Goal: Information Seeking & Learning: Understand process/instructions

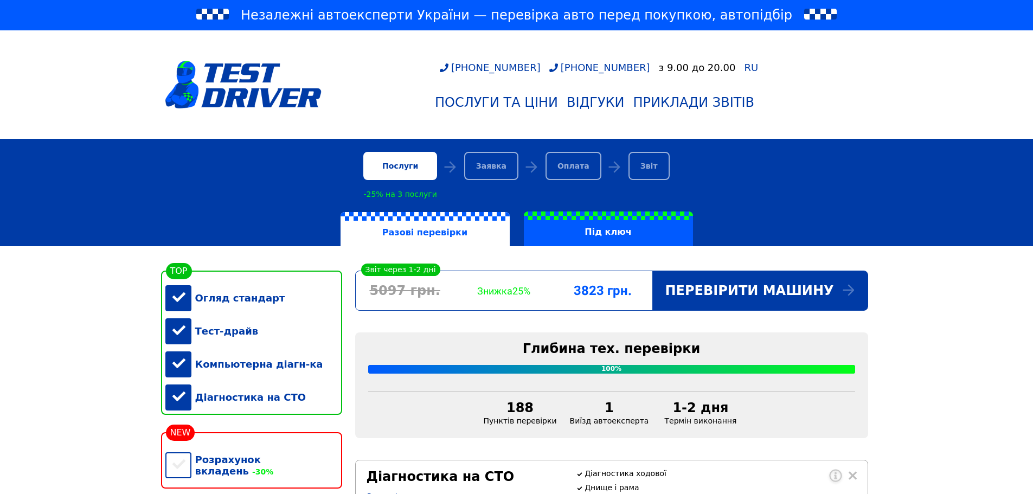
scroll to position [271, 0]
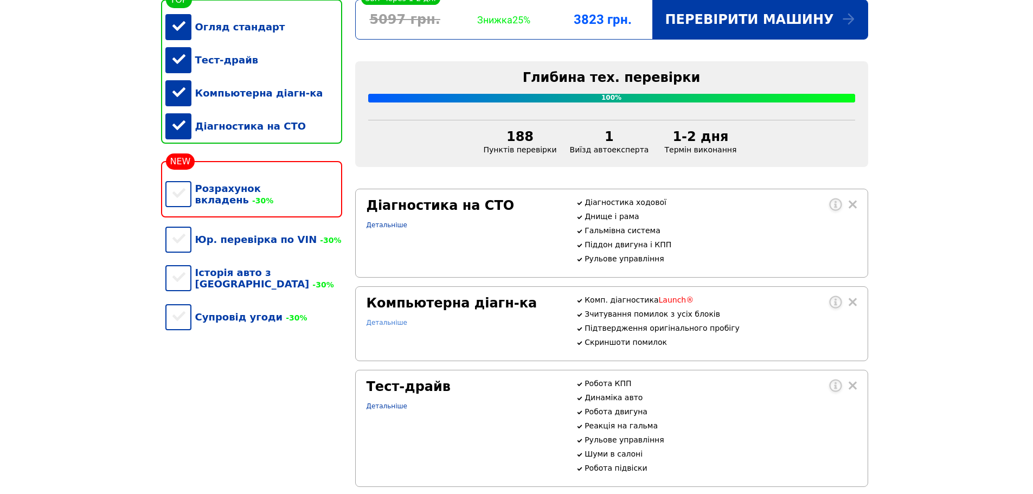
click at [384, 326] on link "Детальніше" at bounding box center [386, 323] width 41 height 8
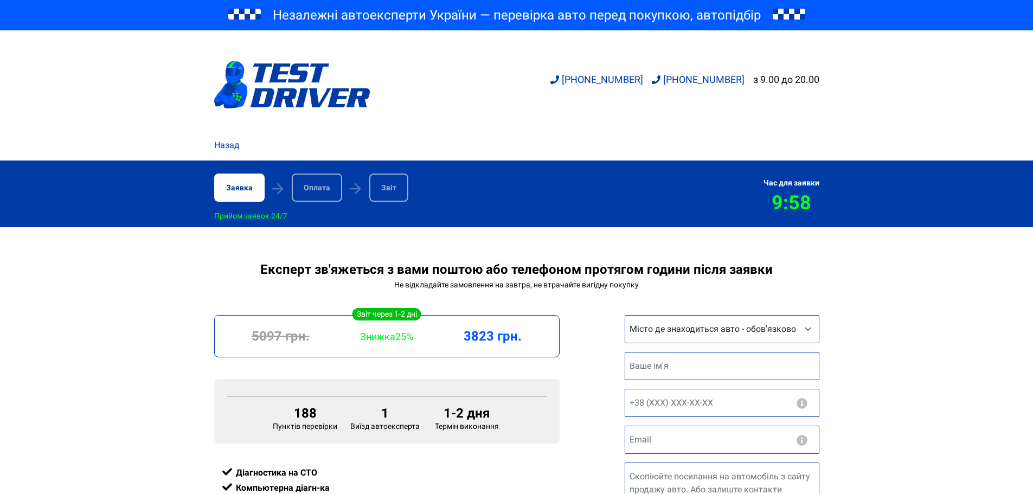
scroll to position [108, 0]
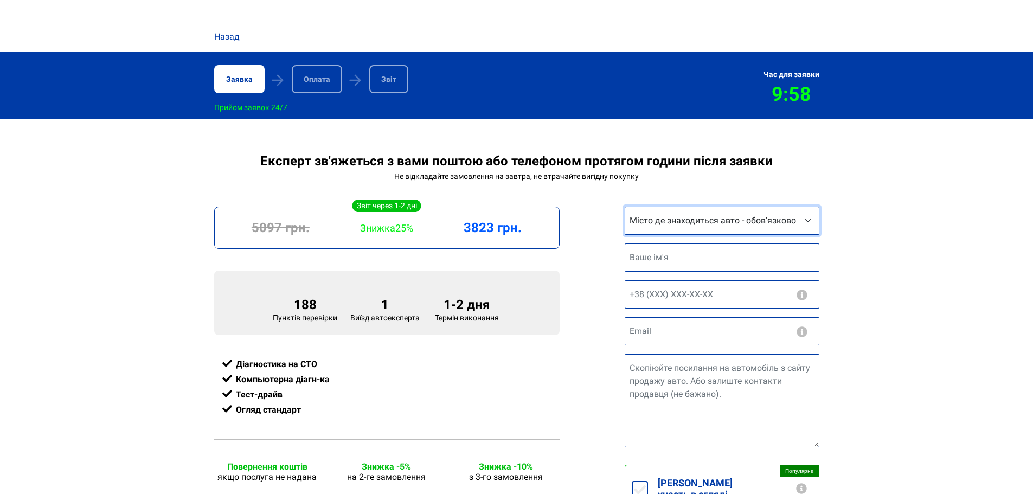
click at [758, 230] on select "Місто де знаходиться авто - обов'язково Інше місто Київ Запоріжжя Львів Вінниця…" at bounding box center [722, 221] width 195 height 28
select select "Київ"
click at [625, 209] on select "Місто де знаходиться авто - обов'язково Інше місто Київ Запоріжжя Львів Вінниця…" at bounding box center [722, 221] width 195 height 28
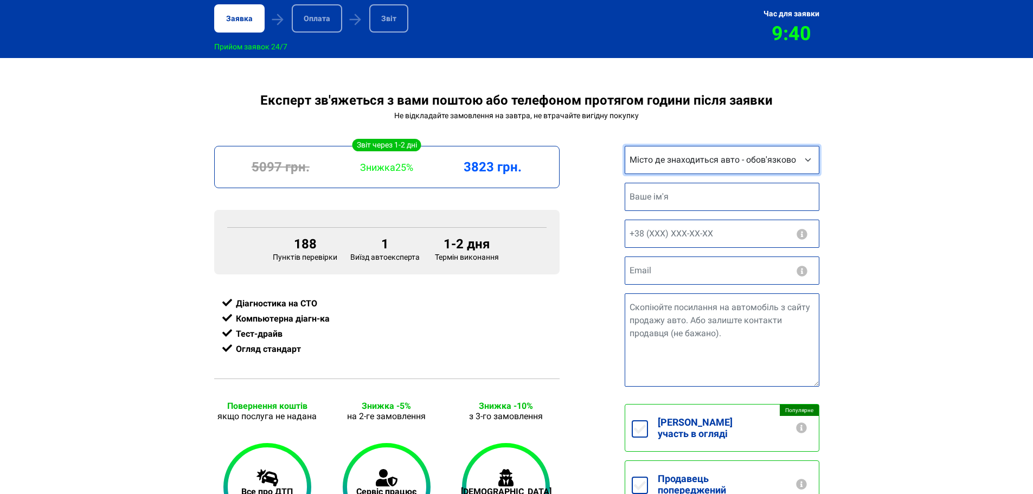
scroll to position [163, 0]
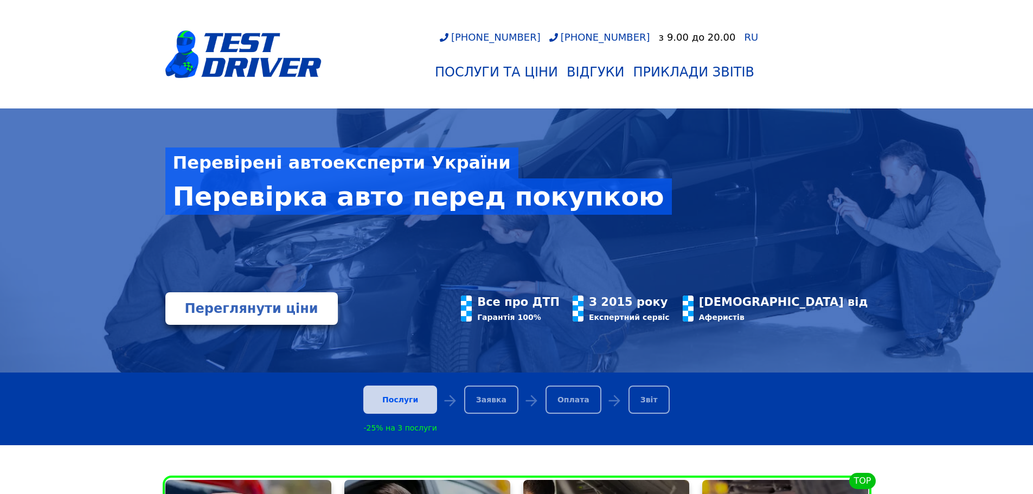
scroll to position [325, 0]
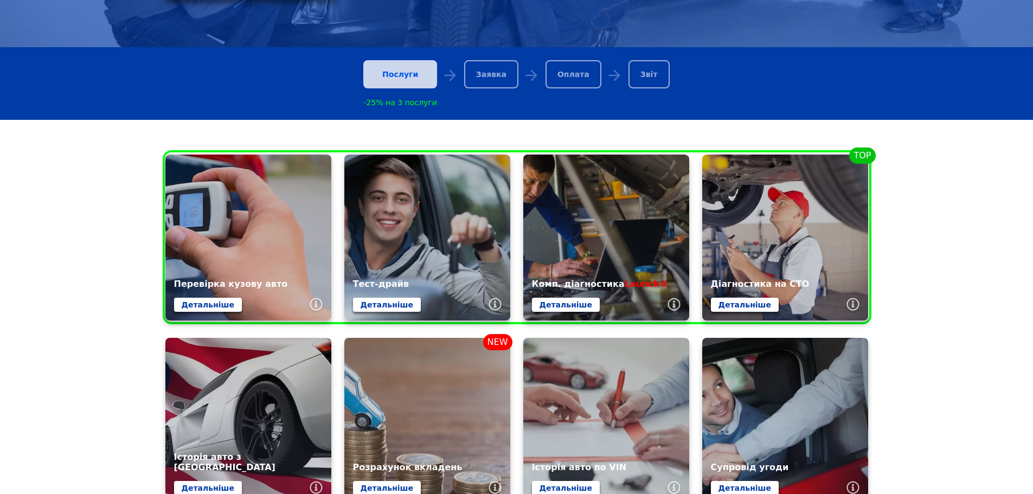
click at [416, 73] on div "Послуги" at bounding box center [399, 74] width 73 height 28
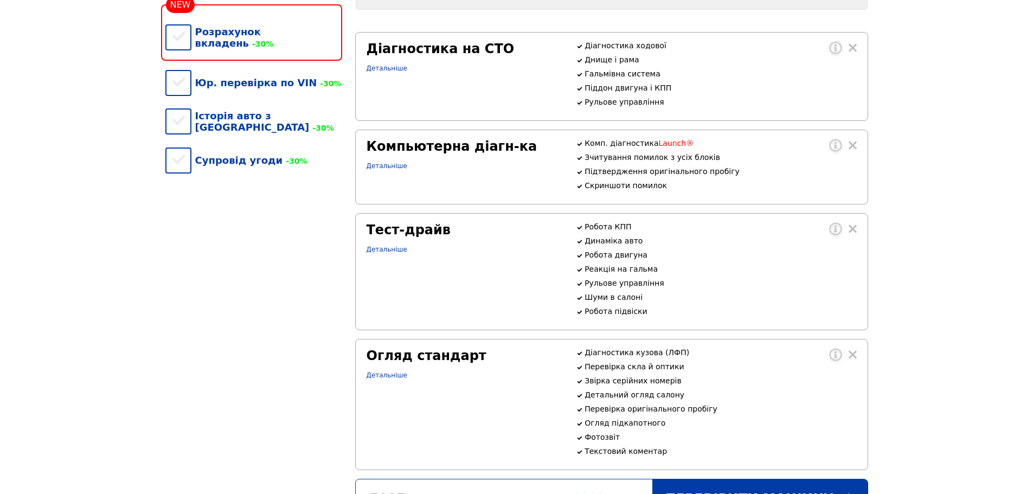
scroll to position [434, 0]
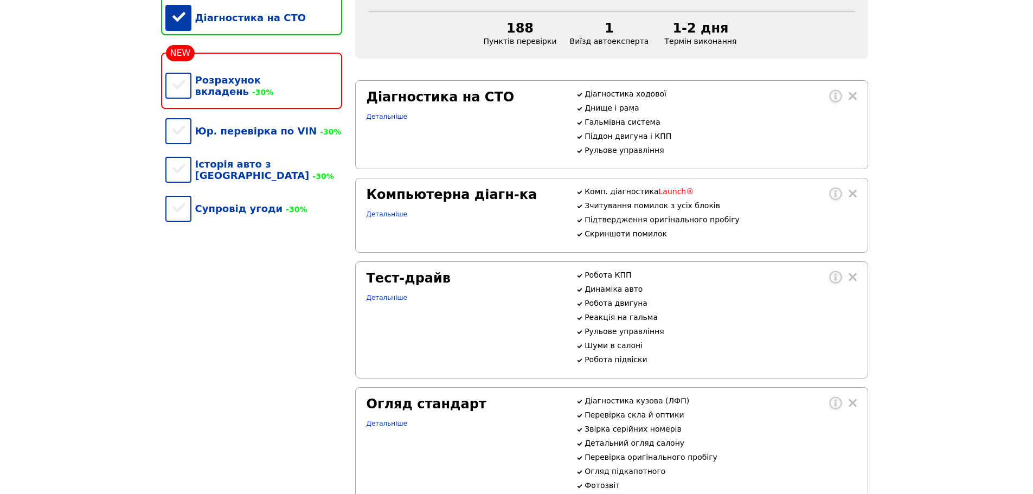
scroll to position [0, 0]
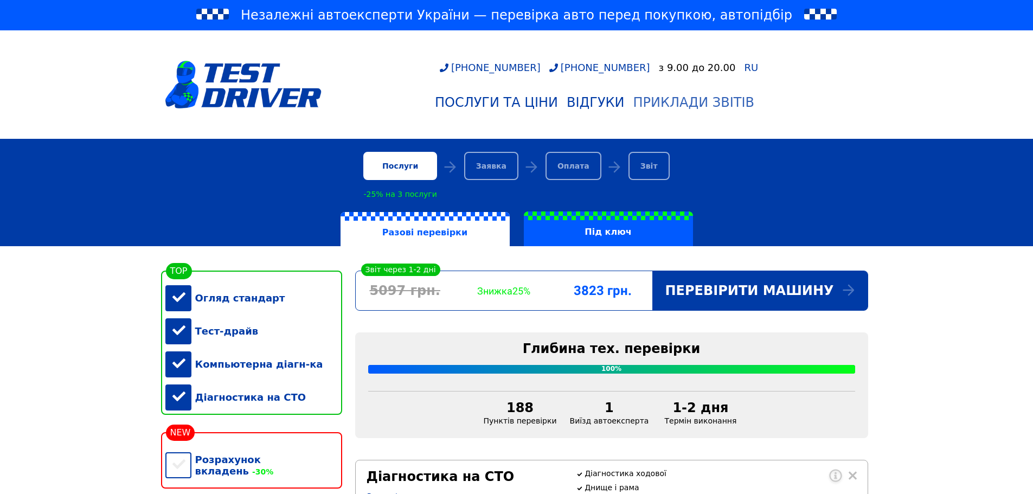
click at [672, 113] on link "Приклади звітів" at bounding box center [694, 103] width 130 height 24
